Goal: Transaction & Acquisition: Purchase product/service

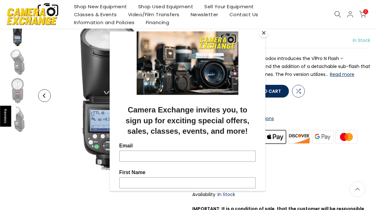
scroll to position [54, 0]
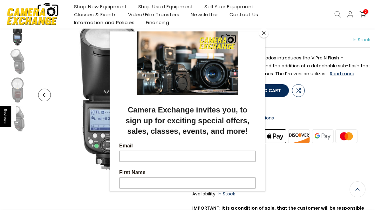
click at [262, 38] on button "Close" at bounding box center [264, 33] width 10 height 10
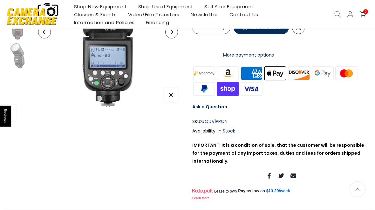
scroll to position [117, 0]
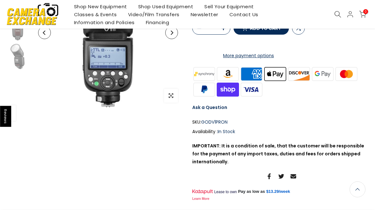
click at [267, 60] on link "More payment options" at bounding box center [248, 56] width 113 height 8
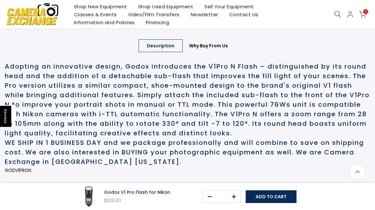
scroll to position [314, 0]
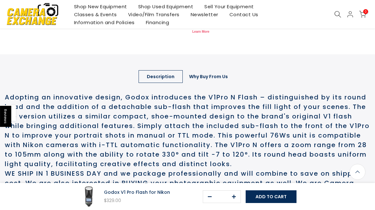
click at [213, 82] on link "Why Buy From Us" at bounding box center [208, 76] width 55 height 13
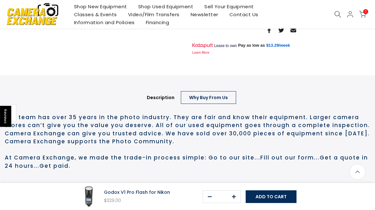
scroll to position [262, 0]
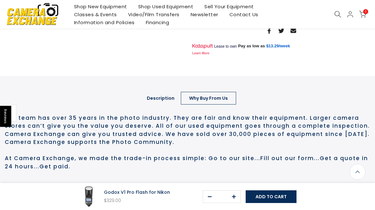
click at [164, 105] on link "Description" at bounding box center [161, 98] width 44 height 13
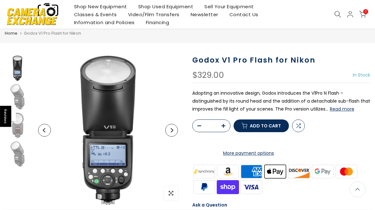
scroll to position [0, 0]
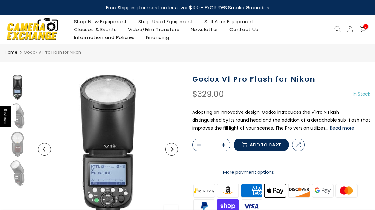
click at [341, 29] on icon at bounding box center [337, 29] width 7 height 7
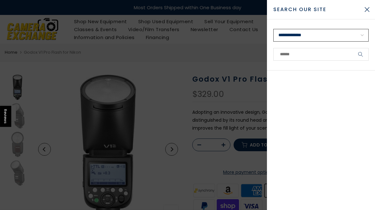
click at [324, 35] on select "**********" at bounding box center [320, 35] width 95 height 13
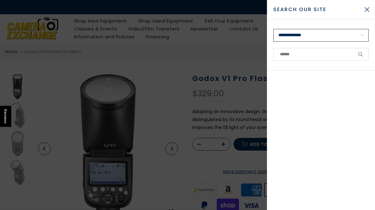
select select "**********"
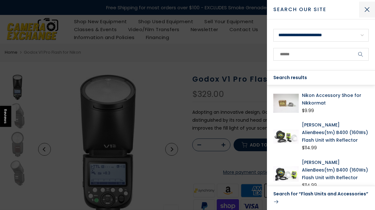
click at [372, 9] on button "Close Search" at bounding box center [367, 10] width 16 height 16
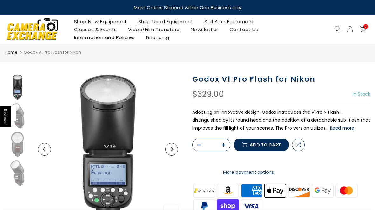
click at [349, 26] on icon at bounding box center [351, 29] width 8 height 8
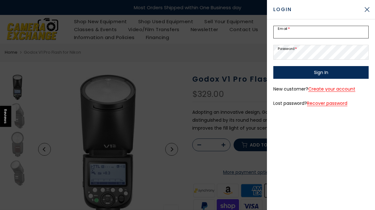
click at [337, 27] on input "Email *" at bounding box center [320, 32] width 95 height 13
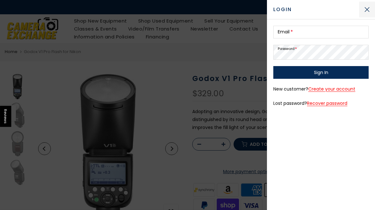
click at [371, 9] on button "Close sidebar" at bounding box center [367, 10] width 16 height 16
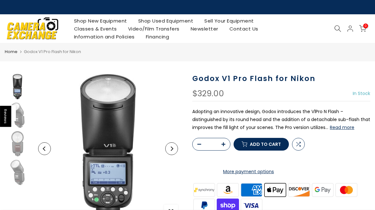
click at [337, 27] on icon at bounding box center [337, 28] width 7 height 7
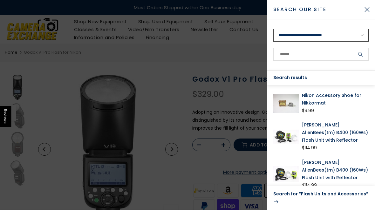
click at [344, 34] on select "**********" at bounding box center [320, 35] width 95 height 13
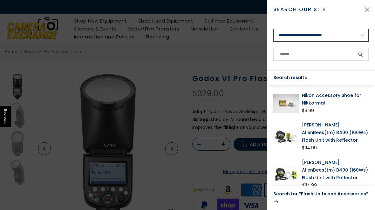
click at [338, 35] on select "**********" at bounding box center [320, 35] width 95 height 13
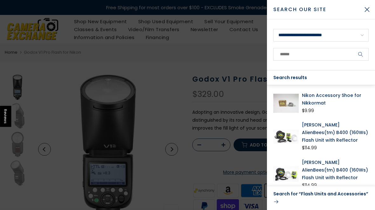
click at [210, 51] on div at bounding box center [187, 105] width 375 height 210
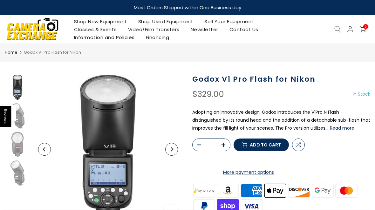
click at [338, 28] on icon at bounding box center [337, 29] width 7 height 7
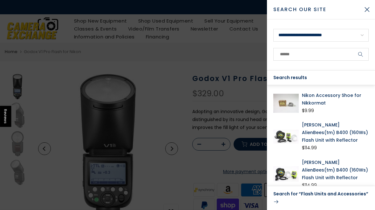
click at [247, 63] on div at bounding box center [187, 105] width 375 height 210
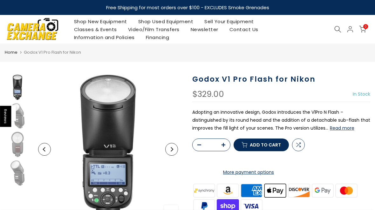
click at [338, 28] on icon at bounding box center [337, 29] width 7 height 7
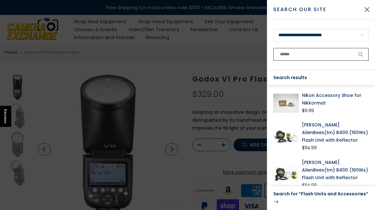
click at [331, 54] on input "text" at bounding box center [320, 54] width 95 height 13
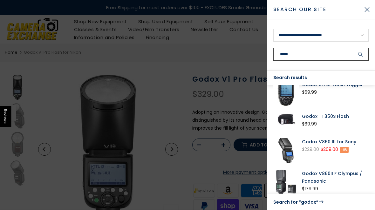
scroll to position [44, 0]
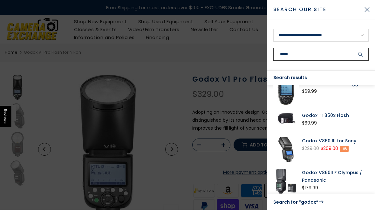
type input "*****"
click at [327, 144] on link "Godox V860 III for Sony" at bounding box center [335, 141] width 67 height 8
click at [247, 56] on div at bounding box center [187, 105] width 375 height 210
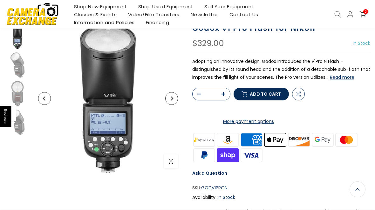
scroll to position [51, 0]
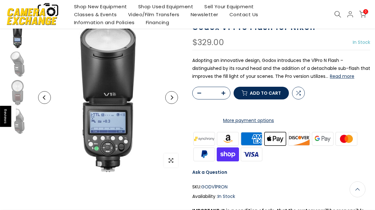
click at [269, 93] on span "Add to cart" at bounding box center [265, 93] width 31 height 4
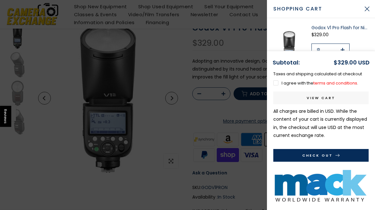
click at [331, 162] on button "Check Out" at bounding box center [320, 155] width 95 height 13
click at [279, 86] on label "I agree with the terms and conditions ." at bounding box center [315, 83] width 85 height 6
click at [336, 157] on use "submit" at bounding box center [338, 155] width 4 height 3
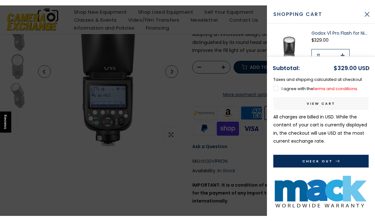
scroll to position [40, 0]
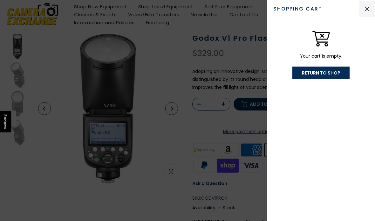
click at [367, 8] on button "Close Cart" at bounding box center [367, 9] width 16 height 16
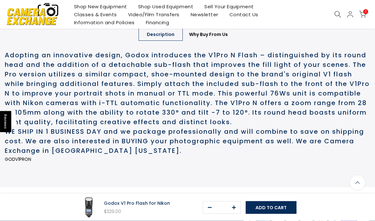
scroll to position [326, 0]
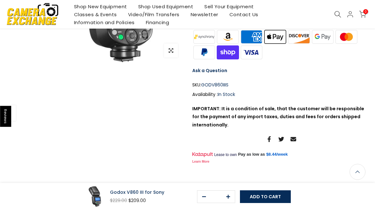
scroll to position [152, 0]
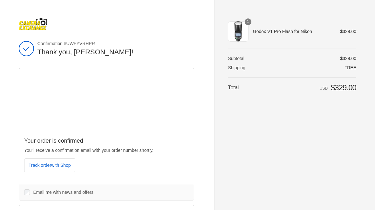
click at [369, 198] on div "Thank you for your purchase! Confirmation #UWFYVRHPR Thank you, [PERSON_NAME]! …" at bounding box center [187, 190] width 375 height 380
